Goal: Task Accomplishment & Management: Manage account settings

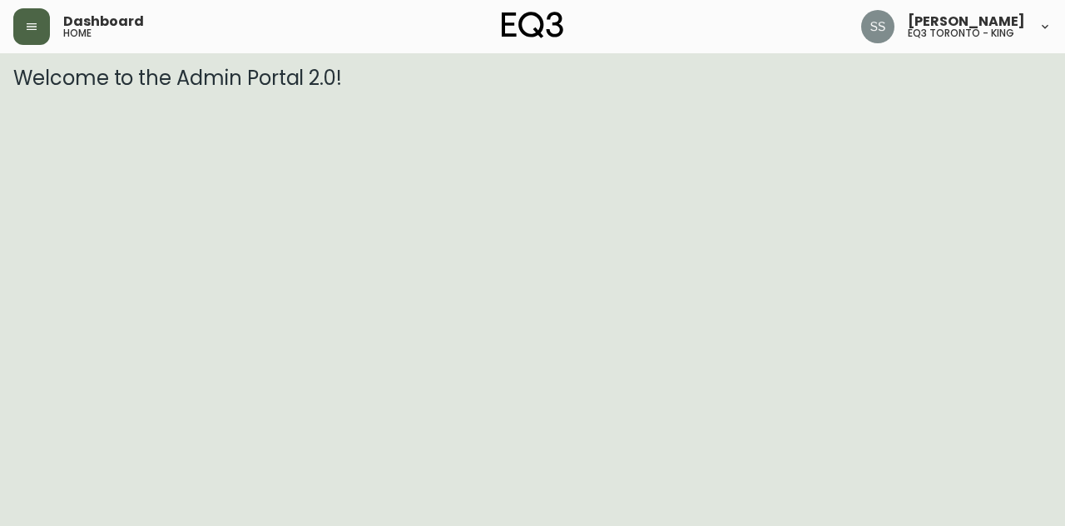
click at [27, 29] on icon "button" at bounding box center [32, 26] width 10 height 7
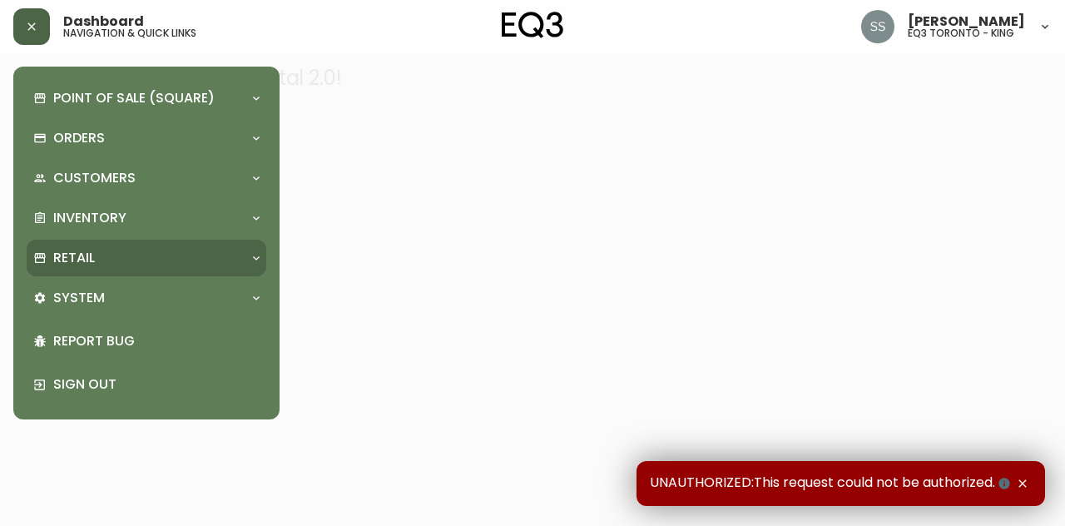
click at [132, 259] on div "Retail" at bounding box center [138, 258] width 210 height 18
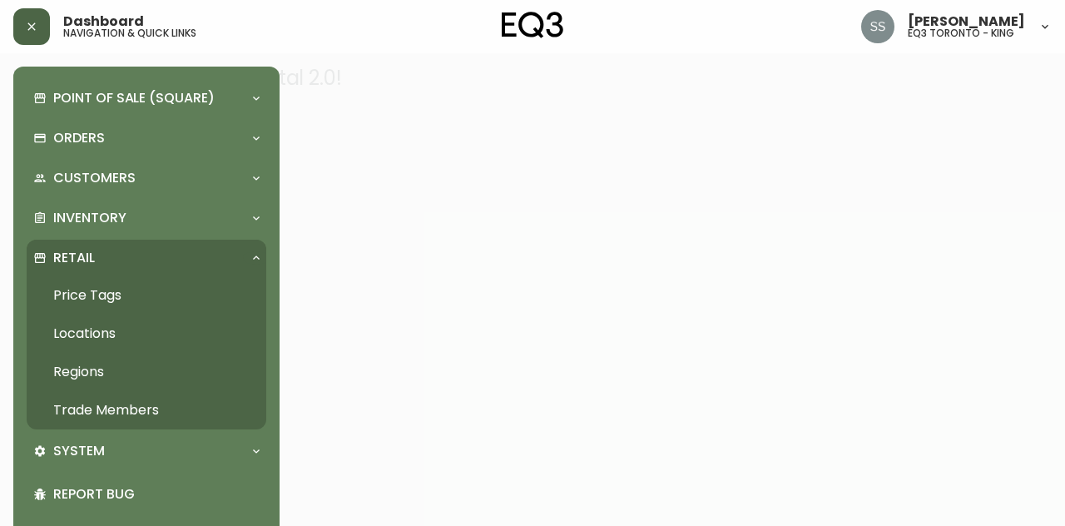
click at [161, 410] on link "Trade Members" at bounding box center [147, 410] width 240 height 38
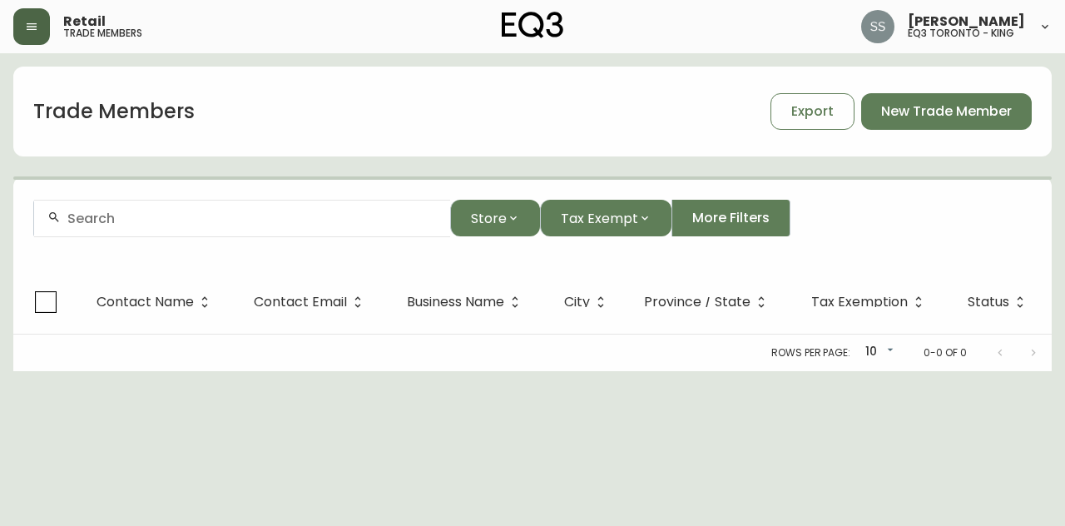
click at [353, 221] on input "text" at bounding box center [251, 219] width 369 height 16
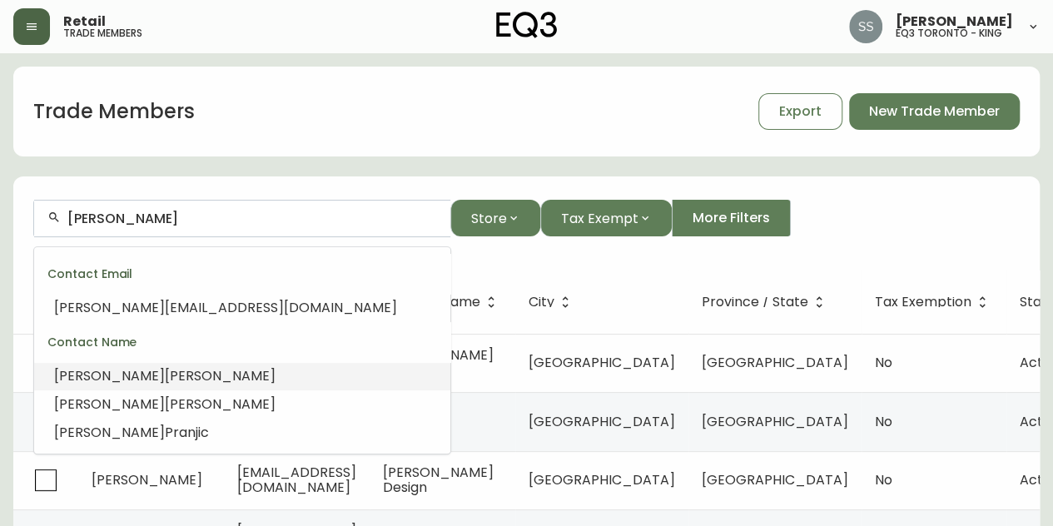
click at [165, 366] on span "TEXEIRA" at bounding box center [220, 375] width 111 height 19
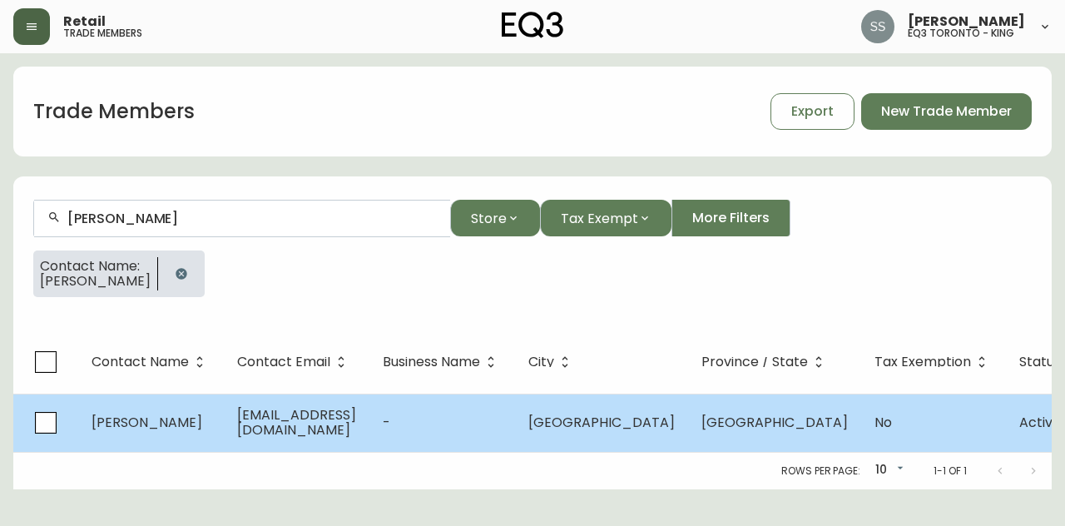
type input "SUSANA TEXEIRA"
click at [235, 430] on td "susanatexeiramontreal@gmail.com" at bounding box center [297, 423] width 146 height 58
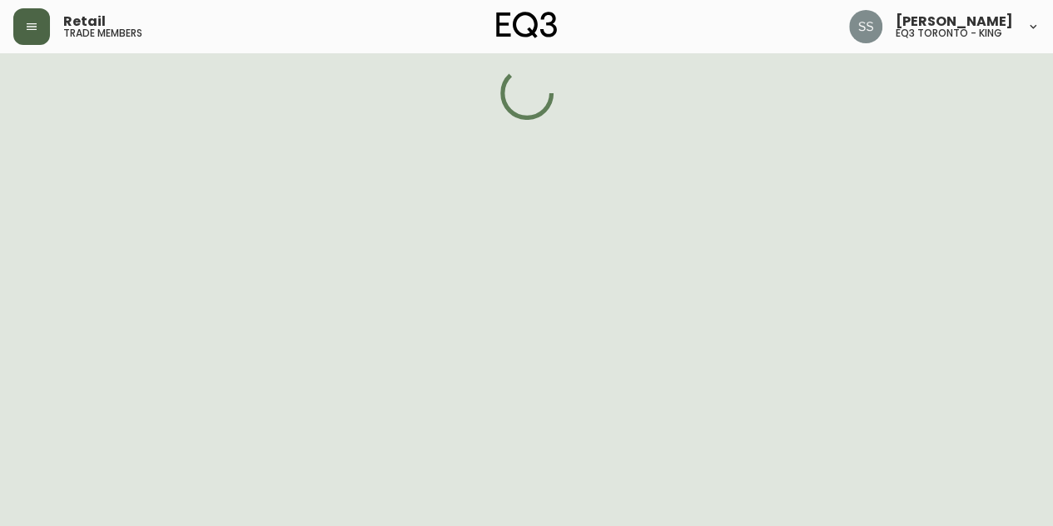
select select "QC"
select select "CA"
select select "CA_FR"
select select "false"
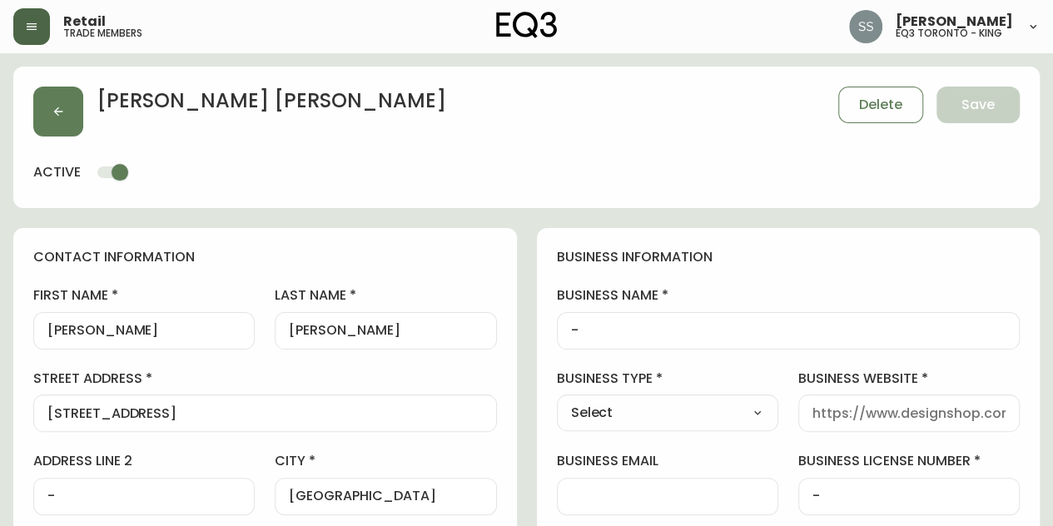
type input "EQ3 Montréal - St Laurent"
select select "cjw10z96t00cw6gs04aeyfqxf"
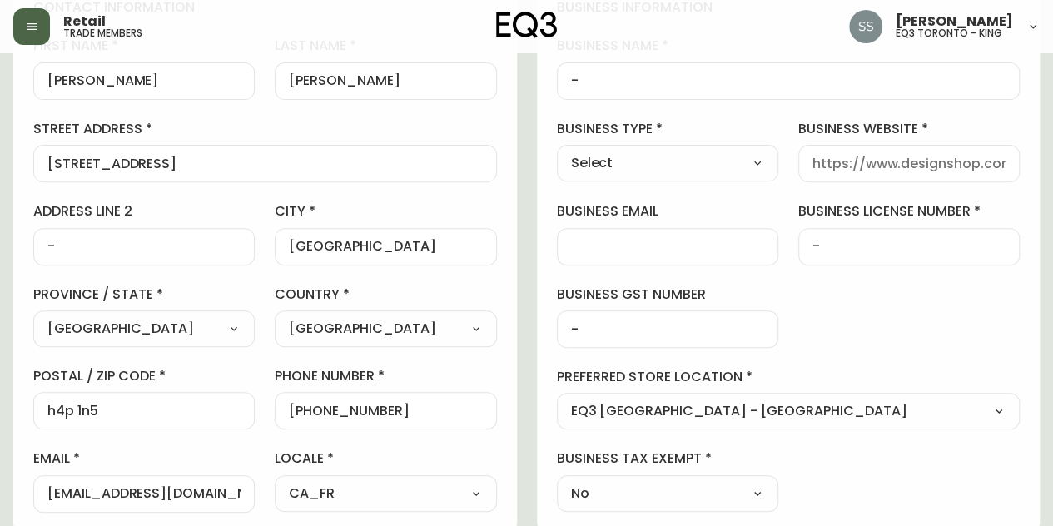
scroll to position [166, 0]
